Goal: Task Accomplishment & Management: Manage account settings

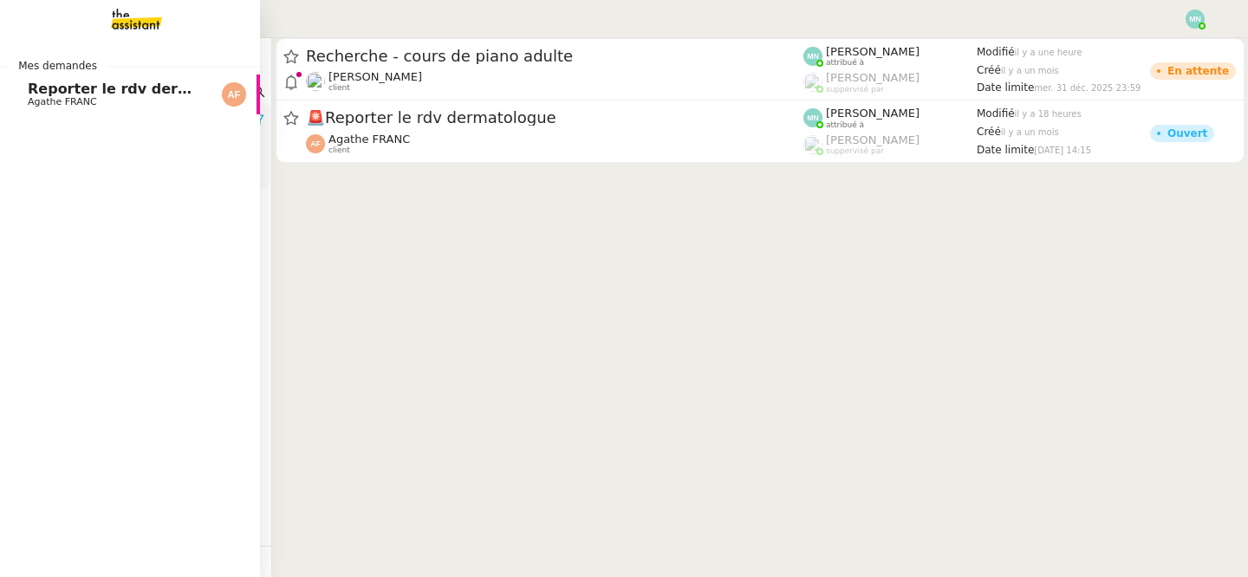
click at [39, 91] on span "Reporter le rdv dermatologue" at bounding box center [144, 89] width 233 height 16
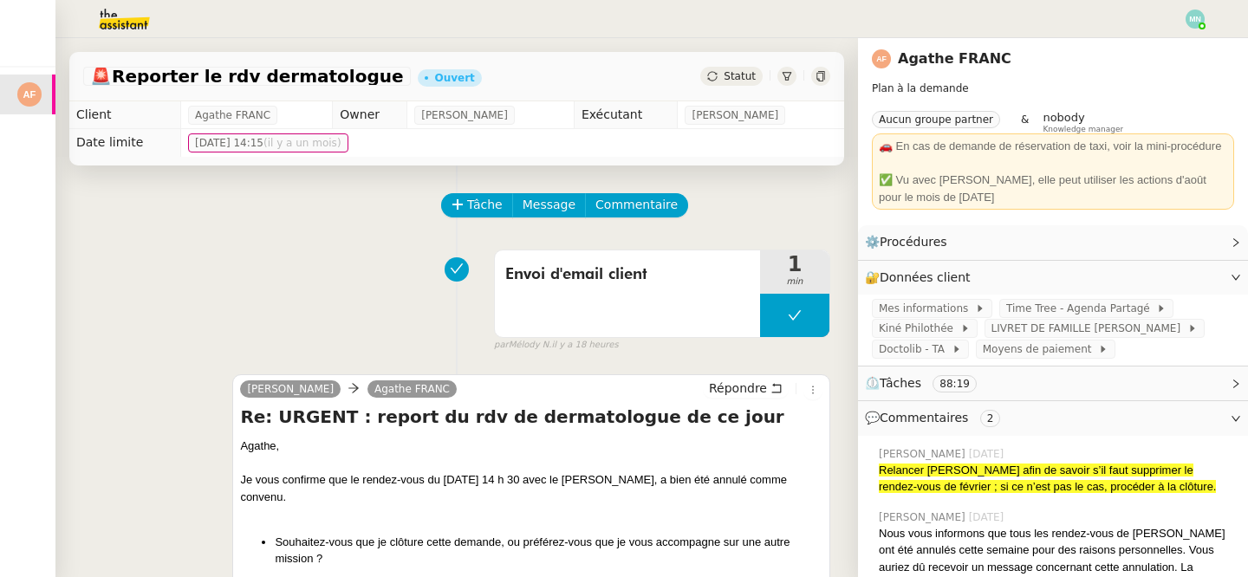
click at [741, 75] on span "Statut" at bounding box center [740, 76] width 32 height 12
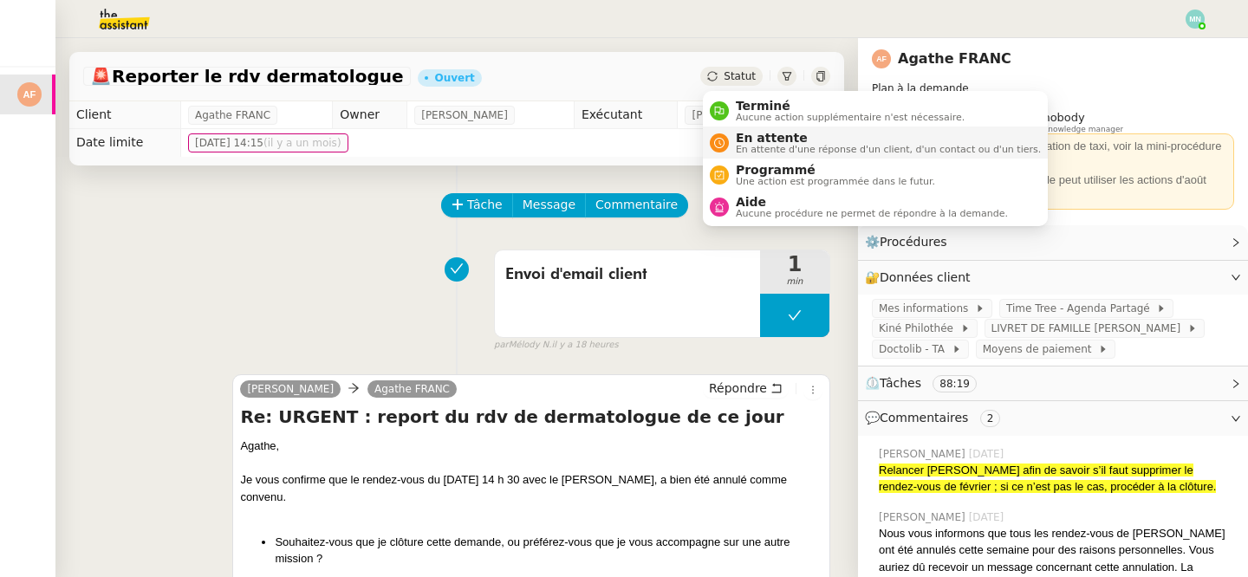
click at [783, 143] on span "En attente" at bounding box center [888, 138] width 305 height 14
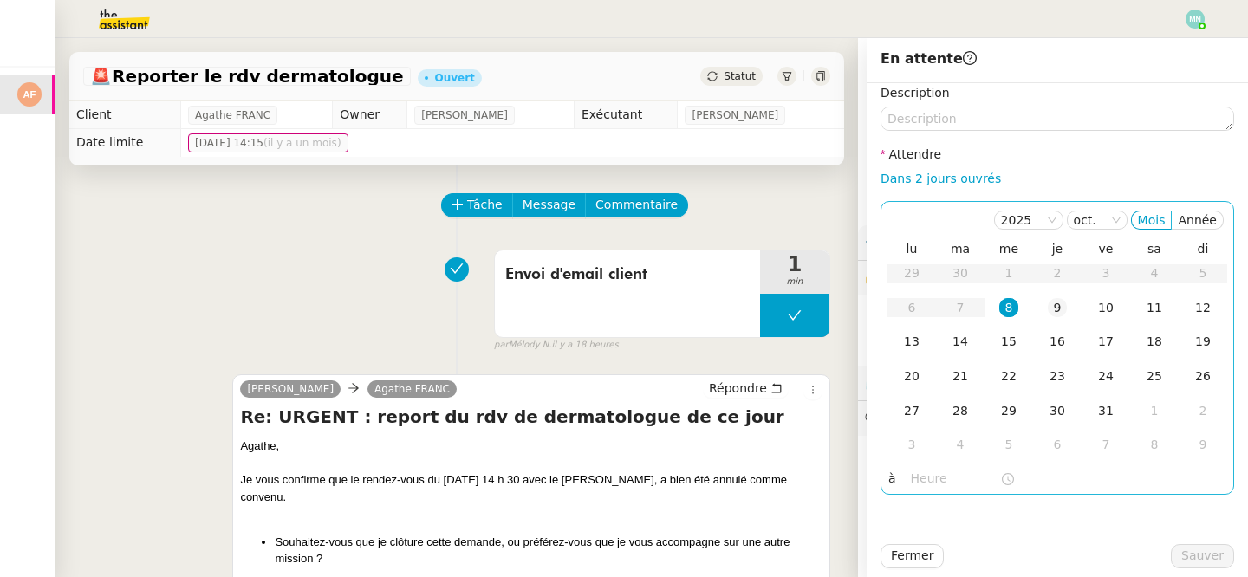
click at [1058, 303] on div "9" at bounding box center [1057, 307] width 19 height 19
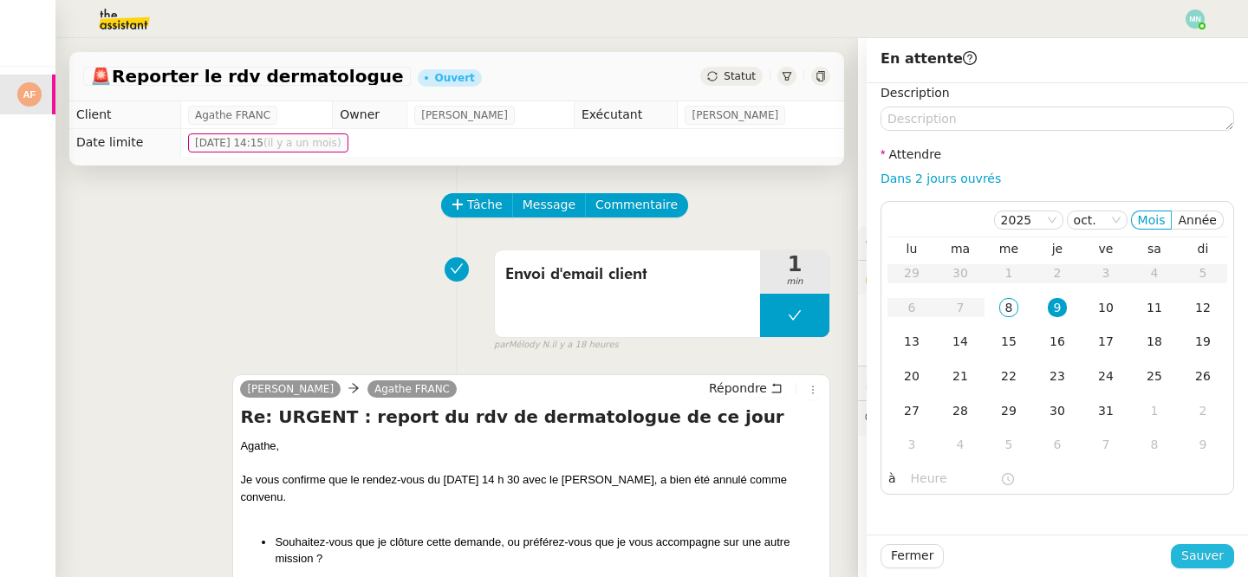
click at [1198, 552] on span "Sauver" at bounding box center [1203, 556] width 42 height 20
